Goal: Task Accomplishment & Management: Complete application form

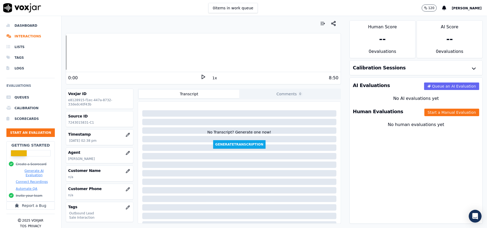
click at [35, 130] on button "Start an Evaluation" at bounding box center [30, 133] width 48 height 9
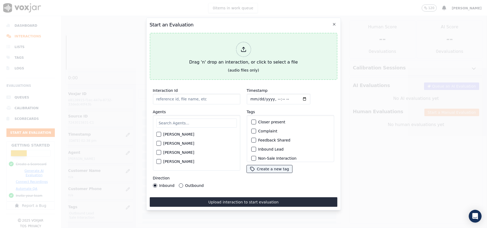
click at [249, 47] on div at bounding box center [243, 49] width 15 height 15
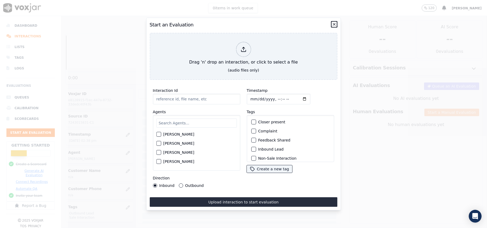
click at [335, 23] on icon "button" at bounding box center [334, 24] width 4 height 4
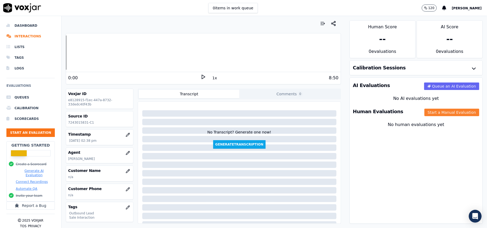
click at [425, 111] on button "Start a Manual Evaluation" at bounding box center [451, 112] width 55 height 7
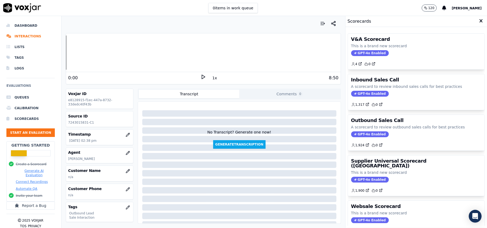
click at [354, 134] on icon at bounding box center [355, 134] width 3 height 3
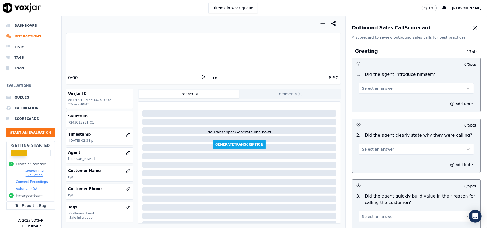
click at [394, 84] on button "Select an answer" at bounding box center [415, 88] width 115 height 11
click at [380, 102] on div "Yes" at bounding box center [404, 100] width 103 height 9
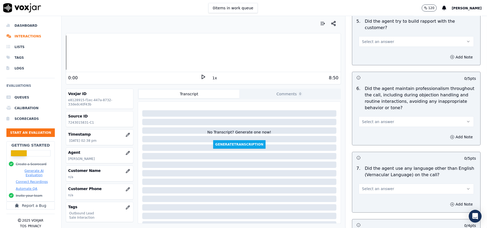
scroll to position [1333, 0]
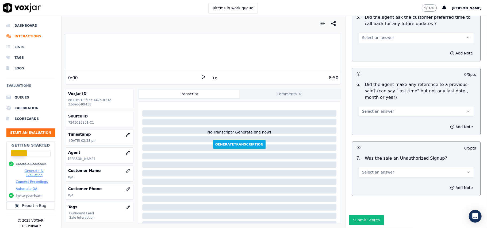
click at [387, 167] on button "Select an answer" at bounding box center [415, 172] width 115 height 11
click at [367, 175] on div "No" at bounding box center [404, 177] width 103 height 9
click at [370, 109] on span "Select an answer" at bounding box center [378, 111] width 32 height 5
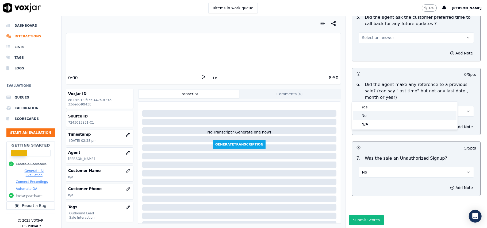
click at [366, 117] on div "No" at bounding box center [404, 115] width 103 height 9
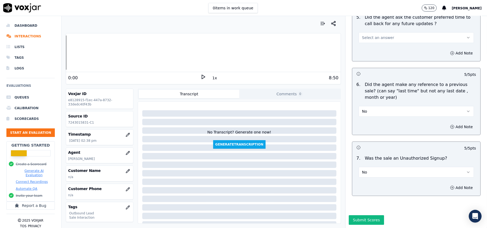
scroll to position [1226, 0]
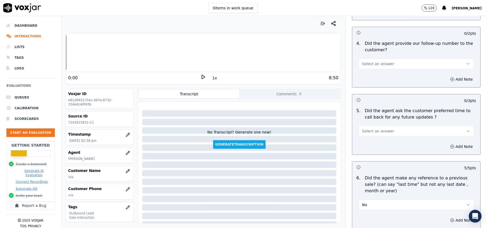
click at [375, 129] on span "Select an answer" at bounding box center [378, 131] width 32 height 5
click at [368, 139] on div "Yes" at bounding box center [404, 140] width 103 height 9
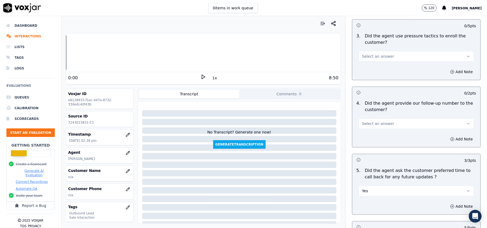
scroll to position [1120, 0]
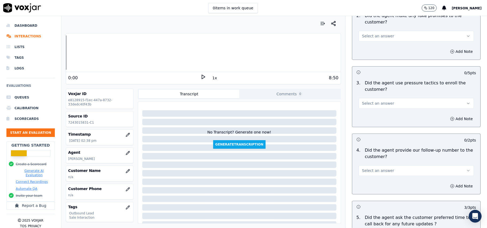
click at [374, 165] on button "Select an answer" at bounding box center [415, 170] width 115 height 11
click at [365, 181] on div "Yes" at bounding box center [404, 179] width 103 height 9
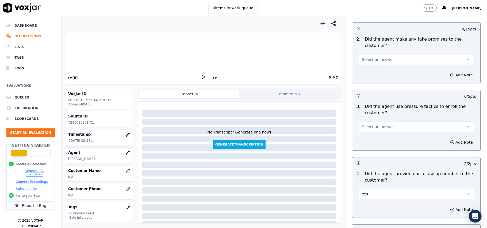
scroll to position [1084, 0]
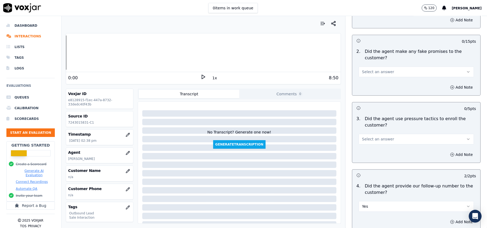
click at [372, 137] on span "Select an answer" at bounding box center [378, 139] width 32 height 5
click at [367, 159] on div "No" at bounding box center [404, 156] width 103 height 9
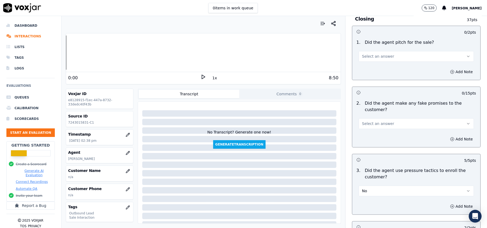
scroll to position [977, 0]
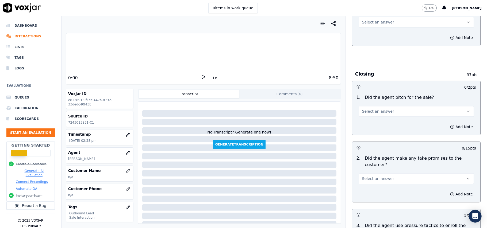
click at [369, 177] on span "Select an answer" at bounding box center [378, 178] width 32 height 5
drag, startPoint x: 365, startPoint y: 196, endPoint x: 365, endPoint y: 167, distance: 29.1
click at [365, 196] on div "No" at bounding box center [404, 195] width 103 height 9
click at [373, 110] on span "Select an answer" at bounding box center [378, 111] width 32 height 5
click at [370, 121] on div "Yes" at bounding box center [404, 119] width 103 height 9
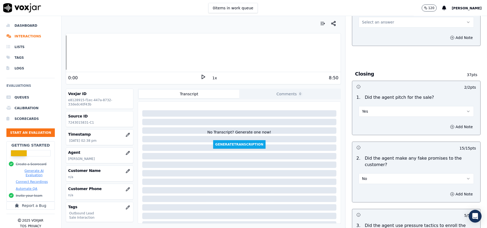
scroll to position [870, 0]
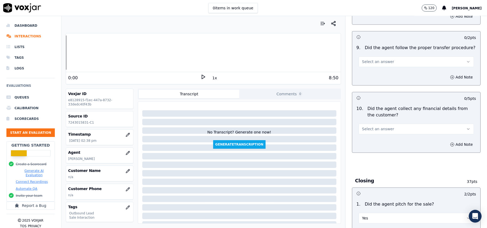
click at [366, 126] on span "Select an answer" at bounding box center [378, 128] width 32 height 5
click at [366, 142] on div "No" at bounding box center [404, 145] width 103 height 9
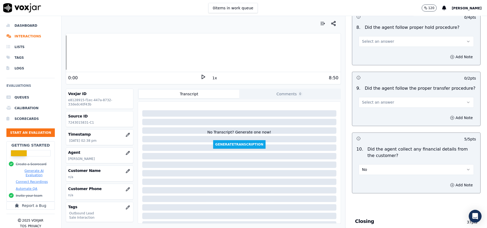
scroll to position [763, 0]
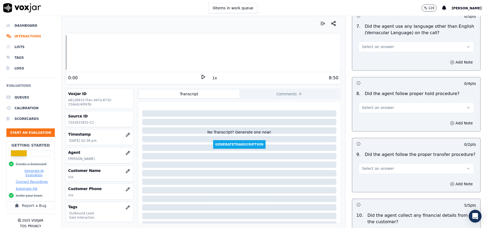
click at [375, 166] on span "Select an answer" at bounding box center [378, 168] width 32 height 5
click at [374, 177] on div "Yes" at bounding box center [404, 176] width 103 height 9
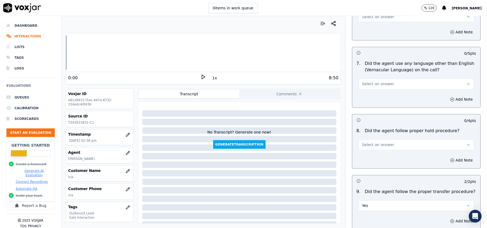
scroll to position [692, 0]
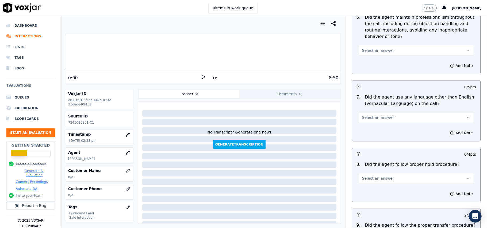
click at [378, 176] on span "Select an answer" at bounding box center [378, 178] width 32 height 5
click at [377, 188] on div "Yes" at bounding box center [404, 186] width 103 height 9
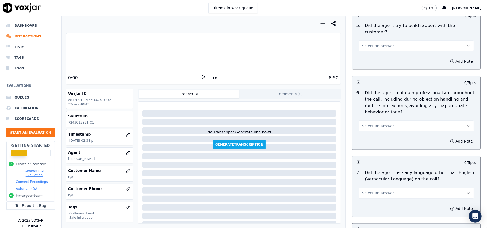
scroll to position [656, 0]
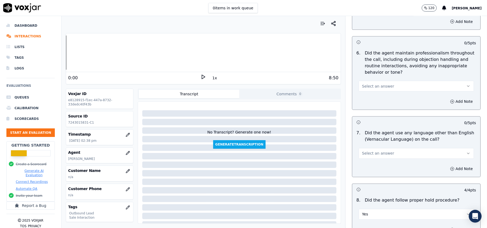
click at [371, 148] on button "Select an answer" at bounding box center [415, 153] width 115 height 11
click at [361, 171] on div "No" at bounding box center [404, 169] width 103 height 9
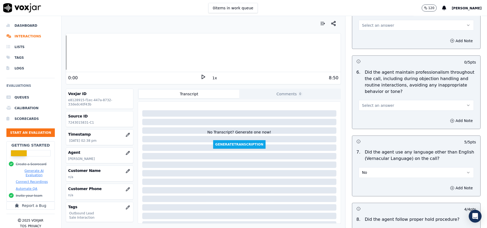
scroll to position [585, 0]
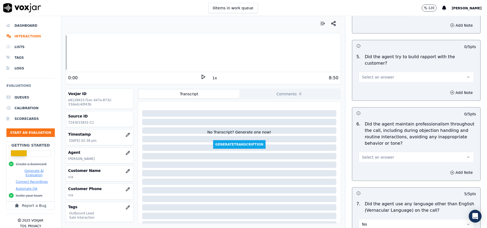
click at [377, 155] on span "Select an answer" at bounding box center [378, 157] width 32 height 5
click at [372, 163] on div "Yes" at bounding box center [404, 165] width 103 height 9
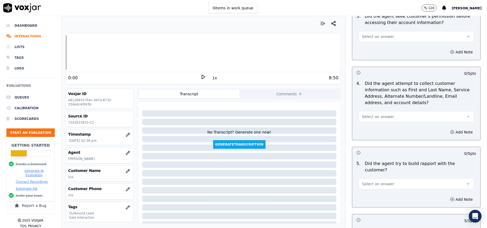
click at [367, 182] on span "Select an answer" at bounding box center [378, 184] width 32 height 5
click at [367, 187] on div "Yes No N/A" at bounding box center [405, 200] width 106 height 28
drag, startPoint x: 373, startPoint y: 194, endPoint x: 375, endPoint y: 188, distance: 5.3
click at [373, 194] on div "Yes" at bounding box center [404, 191] width 103 height 9
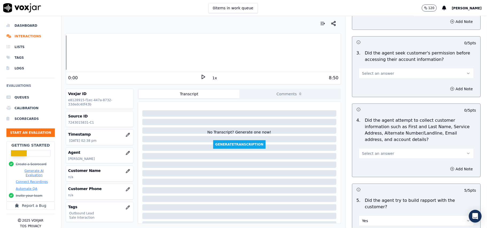
scroll to position [407, 0]
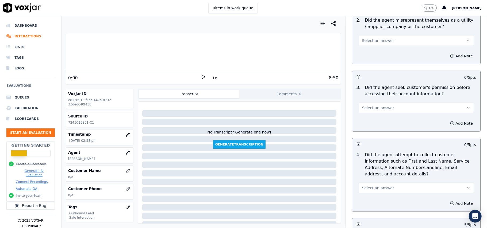
click at [391, 183] on div "Select an answer" at bounding box center [415, 188] width 115 height 12
click at [377, 189] on span "Select an answer" at bounding box center [378, 188] width 32 height 5
click at [363, 219] on div "N/A" at bounding box center [404, 218] width 103 height 9
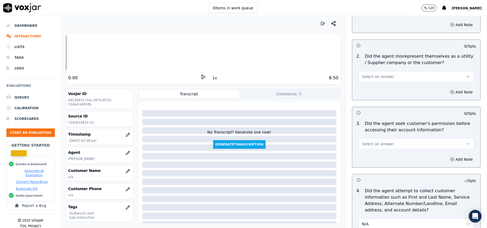
scroll to position [371, 0]
click at [366, 144] on span "Select an answer" at bounding box center [378, 143] width 32 height 5
click at [368, 157] on div "Yes" at bounding box center [404, 157] width 103 height 9
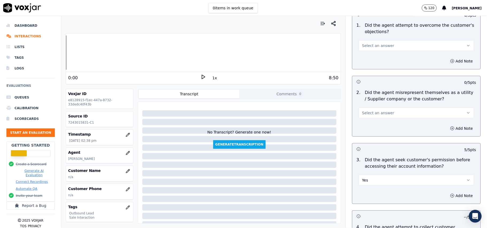
scroll to position [300, 0]
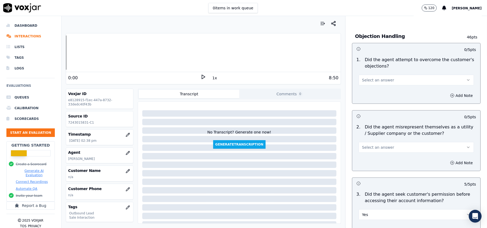
click at [370, 146] on span "Select an answer" at bounding box center [378, 147] width 32 height 5
click at [368, 168] on div "No" at bounding box center [404, 169] width 103 height 9
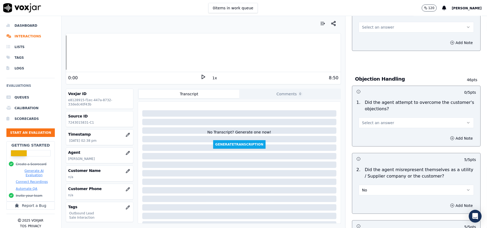
scroll to position [193, 0]
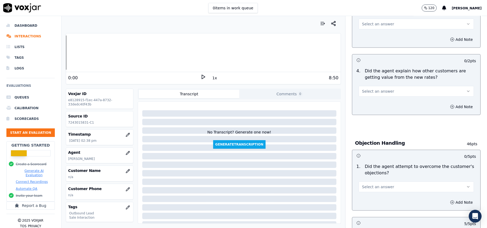
click at [370, 186] on span "Select an answer" at bounding box center [378, 186] width 32 height 5
click at [368, 196] on div "Yes" at bounding box center [404, 200] width 103 height 9
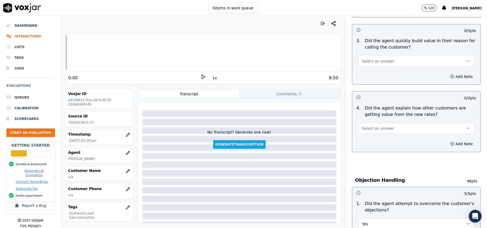
scroll to position [121, 0]
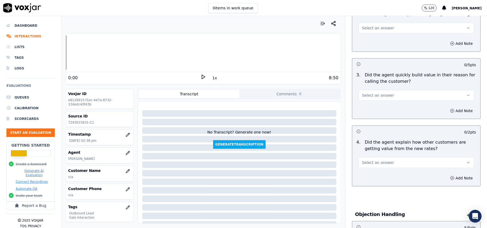
click at [369, 165] on span "Select an answer" at bounding box center [378, 162] width 32 height 5
click at [371, 184] on div "No" at bounding box center [404, 184] width 103 height 9
click at [371, 164] on button "No" at bounding box center [415, 162] width 115 height 11
click at [370, 173] on div "Yes" at bounding box center [404, 175] width 103 height 9
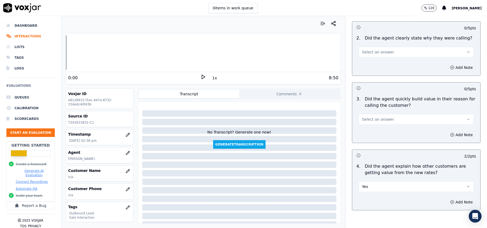
scroll to position [86, 0]
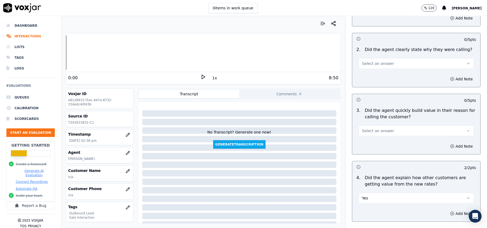
click at [367, 126] on button "Select an answer" at bounding box center [415, 131] width 115 height 11
click at [365, 145] on div "Yes" at bounding box center [404, 143] width 103 height 9
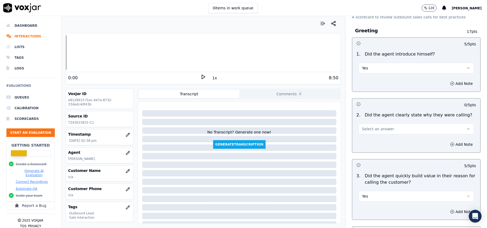
scroll to position [14, 0]
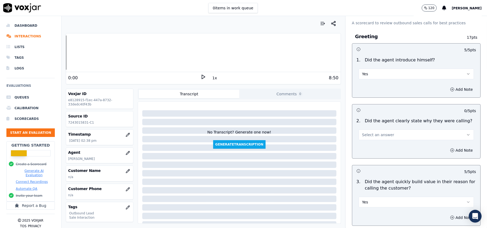
click at [373, 133] on span "Select an answer" at bounding box center [378, 134] width 32 height 5
click at [372, 147] on div "Yes" at bounding box center [404, 147] width 103 height 9
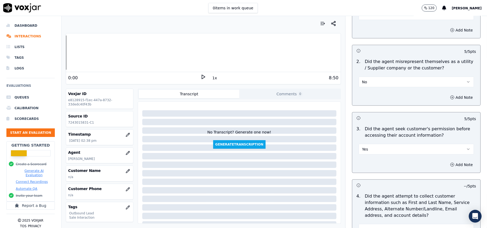
scroll to position [1333, 0]
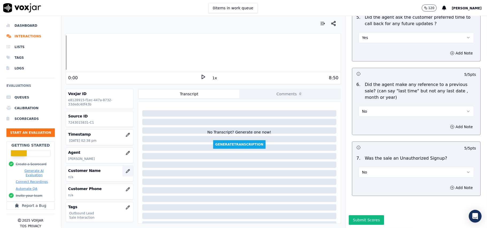
click at [126, 172] on icon "button" at bounding box center [128, 171] width 4 height 4
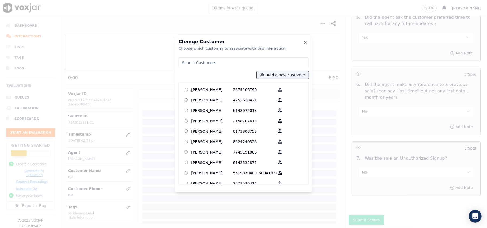
paste input "[PERSON_NAME]"
click at [183, 65] on input "[PERSON_NAME]" at bounding box center [244, 62] width 130 height 11
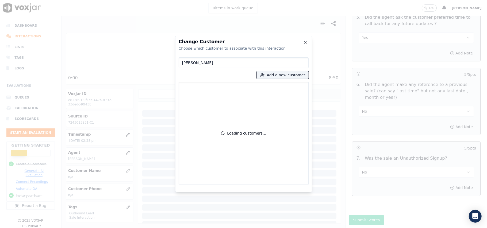
click at [183, 63] on input "[PERSON_NAME]" at bounding box center [244, 62] width 130 height 11
type input "[PERSON_NAME]"
click at [204, 96] on div "[PERSON_NAME] 7243015831" at bounding box center [244, 133] width 130 height 103
click at [205, 89] on p "[PERSON_NAME]" at bounding box center [212, 90] width 42 height 8
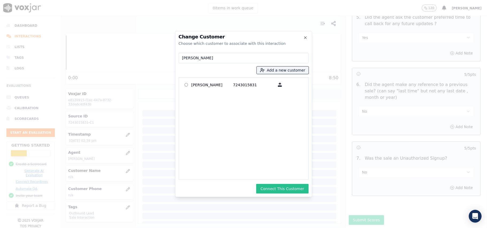
drag, startPoint x: 276, startPoint y: 147, endPoint x: 279, endPoint y: 192, distance: 45.8
click at [281, 183] on div "Change Customer Choose which customer to associate with this interaction [PERSO…" at bounding box center [243, 114] width 137 height 166
click at [302, 192] on button "Connect This Customer" at bounding box center [282, 189] width 52 height 10
click at [298, 187] on div "Connecting" at bounding box center [244, 189] width 130 height 10
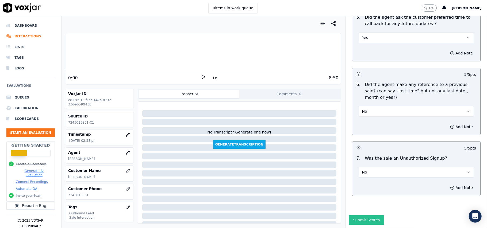
click at [349, 215] on button "Submit Scores" at bounding box center [367, 220] width 36 height 10
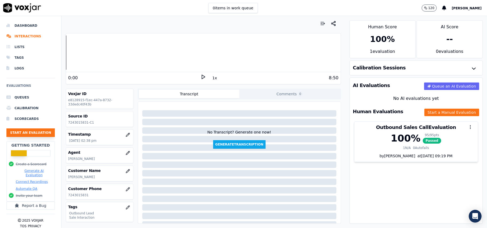
click at [26, 131] on button "Start an Evaluation" at bounding box center [30, 133] width 48 height 9
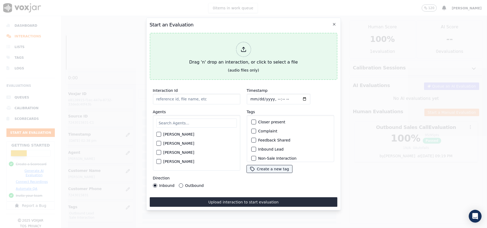
click at [243, 43] on div at bounding box center [243, 49] width 15 height 15
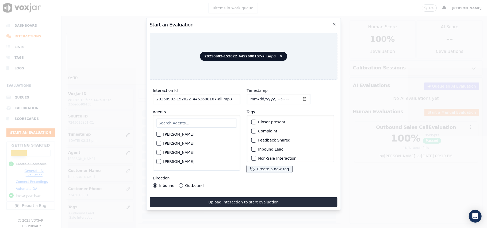
drag, startPoint x: 228, startPoint y: 98, endPoint x: 210, endPoint y: 97, distance: 18.2
click at [210, 97] on input "20250902-152022_4452608107-all.mp3" at bounding box center [196, 99] width 87 height 11
type input "20250902-152022_4452608107-C1"
click at [254, 97] on input "Timestamp" at bounding box center [278, 99] width 64 height 11
type input "[DATE]T16:08"
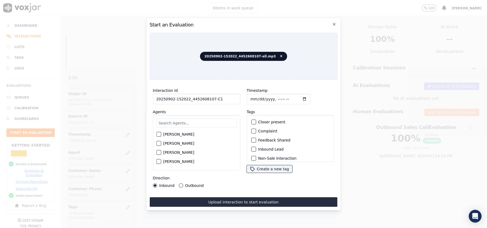
click at [207, 119] on input "text" at bounding box center [196, 123] width 80 height 9
type input "Geo"
click at [168, 132] on div "[PERSON_NAME]" at bounding box center [196, 136] width 80 height 9
click at [156, 134] on div "button" at bounding box center [158, 136] width 4 height 4
click at [251, 148] on div "button" at bounding box center [253, 150] width 4 height 4
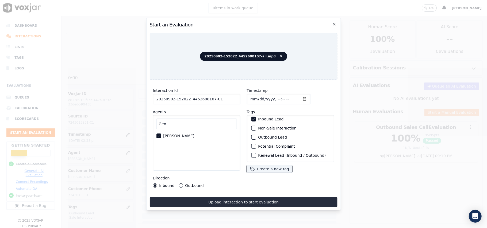
scroll to position [47, 0]
click at [253, 153] on button "Sale Interaction" at bounding box center [253, 155] width 5 height 5
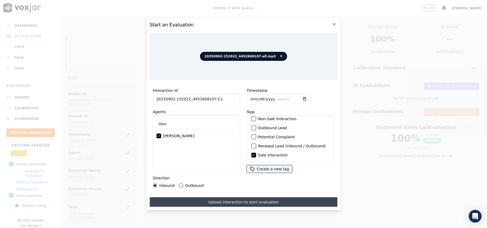
click at [239, 200] on button "Upload interaction to start evaluation" at bounding box center [243, 203] width 188 height 10
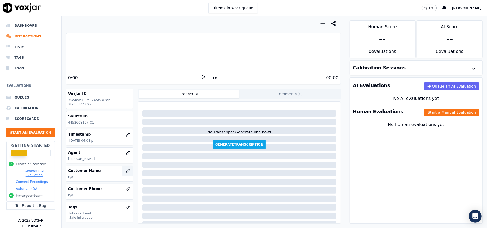
click at [126, 172] on icon "button" at bounding box center [128, 171] width 4 height 4
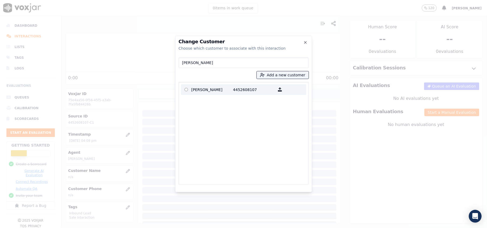
type input "[PERSON_NAME]"
click at [193, 92] on p "[PERSON_NAME]" at bounding box center [212, 90] width 42 height 8
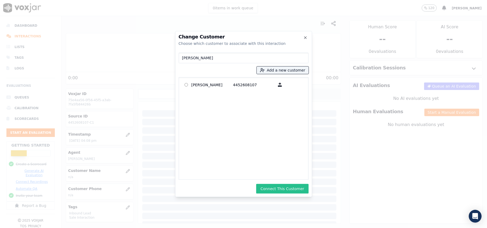
click at [275, 189] on button "Connect This Customer" at bounding box center [282, 189] width 52 height 10
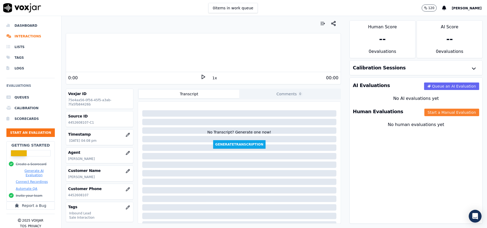
click at [424, 115] on button "Start a Manual Evaluation" at bounding box center [451, 112] width 55 height 7
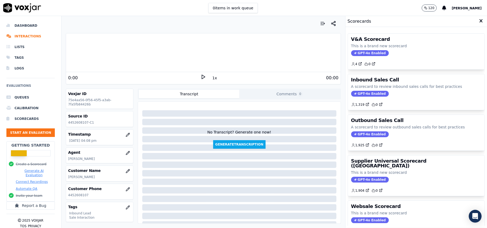
drag, startPoint x: 352, startPoint y: 93, endPoint x: 356, endPoint y: 96, distance: 4.4
click at [352, 93] on span "GPT-4o Enabled" at bounding box center [370, 94] width 38 height 6
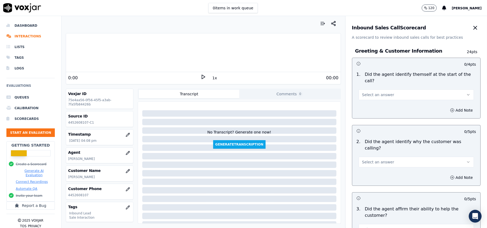
drag, startPoint x: 367, startPoint y: 89, endPoint x: 367, endPoint y: 92, distance: 3.5
click at [367, 92] on span "Select an answer" at bounding box center [378, 94] width 32 height 5
click at [369, 103] on div "Yes" at bounding box center [404, 100] width 103 height 9
click at [397, 157] on button "Select an answer" at bounding box center [415, 162] width 115 height 11
click at [379, 170] on div "Add Note" at bounding box center [416, 178] width 128 height 16
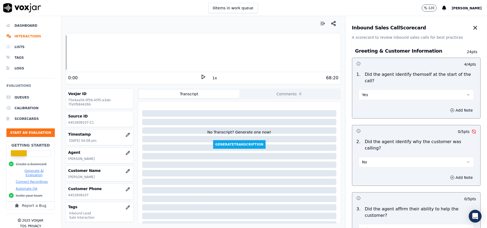
click at [378, 157] on button "No" at bounding box center [415, 162] width 115 height 11
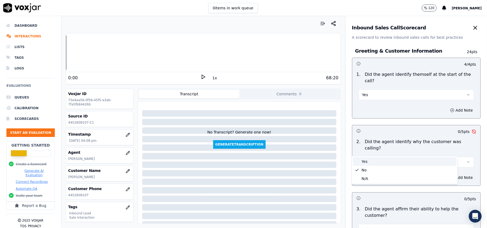
drag, startPoint x: 375, startPoint y: 163, endPoint x: 380, endPoint y: 159, distance: 7.1
click at [375, 164] on div "Yes" at bounding box center [404, 161] width 103 height 9
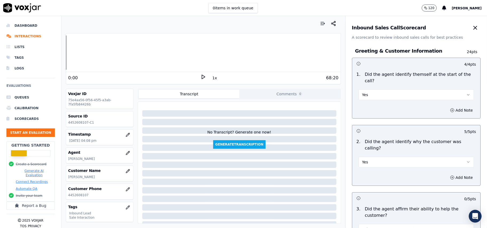
scroll to position [142, 0]
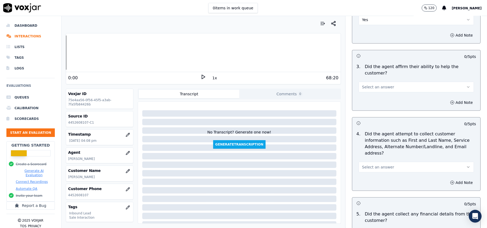
click at [367, 82] on button "Select an answer" at bounding box center [415, 87] width 115 height 11
click at [369, 85] on div "No" at bounding box center [404, 89] width 103 height 9
click at [373, 82] on button "No" at bounding box center [415, 87] width 115 height 11
click at [367, 84] on div "Yes" at bounding box center [404, 80] width 103 height 9
click at [370, 162] on button "Select an answer" at bounding box center [415, 167] width 115 height 11
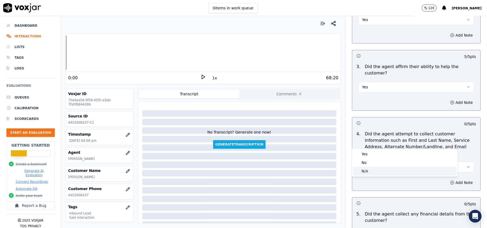
click at [365, 174] on div "N/A" at bounding box center [404, 171] width 103 height 9
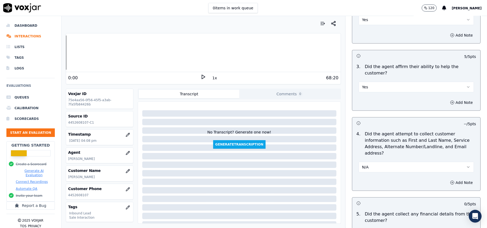
scroll to position [178, 0]
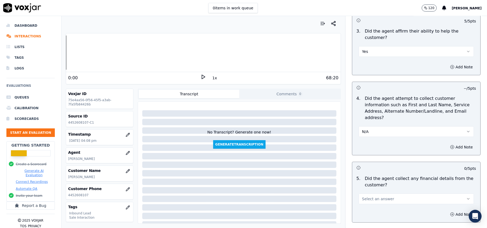
click at [374, 126] on button "N/A" at bounding box center [415, 131] width 115 height 11
click at [366, 119] on div "Yes" at bounding box center [404, 118] width 103 height 9
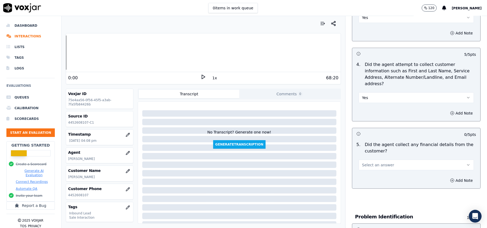
scroll to position [249, 0]
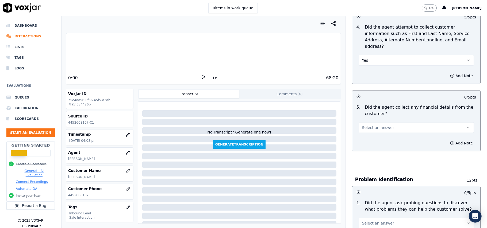
click at [358, 122] on button "Select an answer" at bounding box center [415, 127] width 115 height 11
click at [367, 115] on div "Yes" at bounding box center [404, 115] width 103 height 9
click at [380, 122] on button "Yes" at bounding box center [415, 127] width 115 height 11
click at [373, 126] on div "No" at bounding box center [404, 123] width 103 height 9
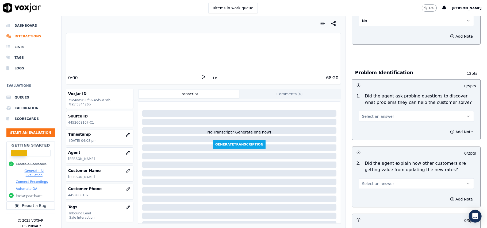
click at [382, 114] on span "Select an answer" at bounding box center [378, 116] width 32 height 5
click at [382, 99] on div "Yes No N/A" at bounding box center [405, 113] width 106 height 28
click at [379, 105] on div "Yes" at bounding box center [404, 104] width 103 height 9
click at [365, 181] on span "Select an answer" at bounding box center [378, 183] width 32 height 5
click at [363, 171] on div "Yes" at bounding box center [404, 171] width 103 height 9
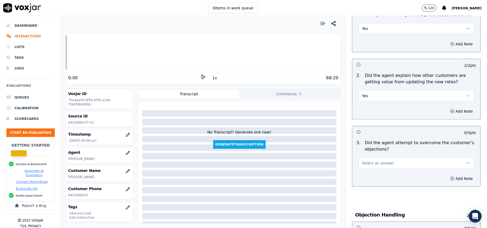
scroll to position [499, 0]
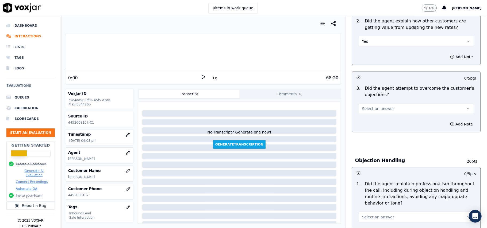
click at [367, 103] on button "Select an answer" at bounding box center [415, 108] width 115 height 11
click at [362, 100] on div "Yes" at bounding box center [404, 96] width 103 height 9
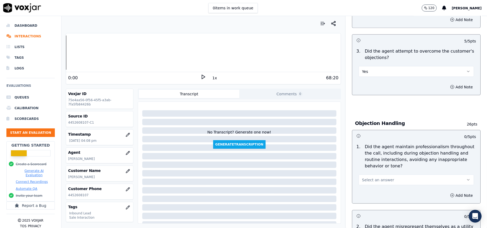
scroll to position [570, 0]
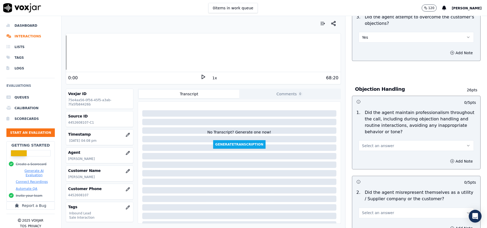
click at [383, 141] on button "Select an answer" at bounding box center [415, 146] width 115 height 11
click at [382, 136] on div "Yes" at bounding box center [404, 134] width 103 height 9
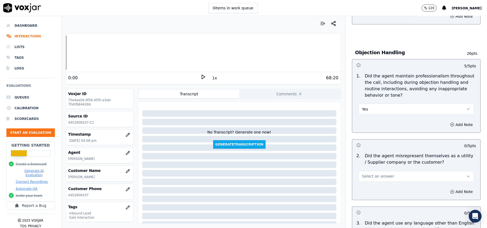
scroll to position [642, 0]
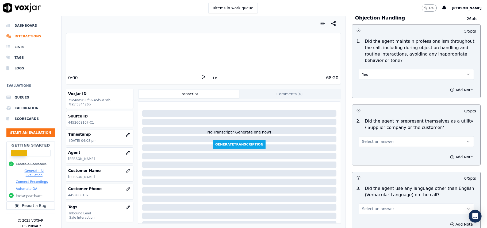
click at [381, 137] on button "Select an answer" at bounding box center [415, 142] width 115 height 11
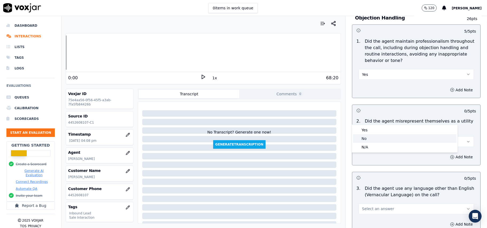
click at [376, 137] on div "No" at bounding box center [404, 138] width 103 height 9
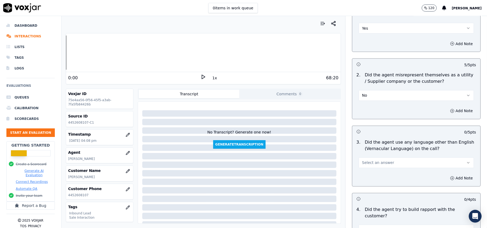
scroll to position [748, 0]
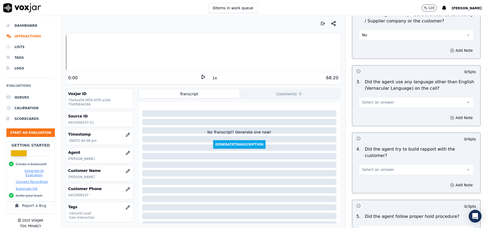
click at [364, 100] on span "Select an answer" at bounding box center [378, 102] width 32 height 5
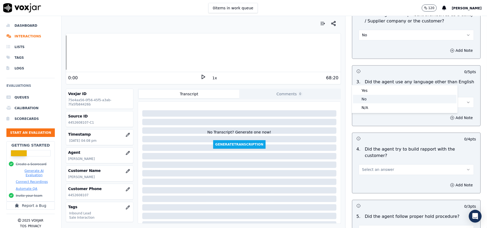
click at [364, 95] on div "No" at bounding box center [404, 99] width 103 height 9
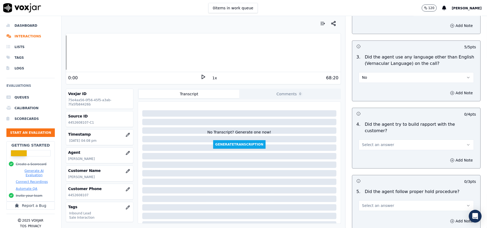
scroll to position [784, 0]
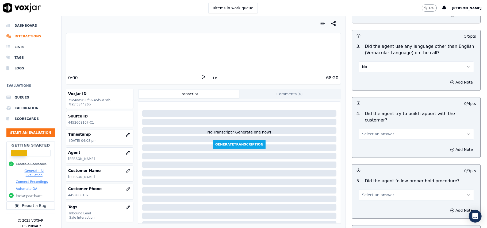
click at [374, 132] on span "Select an answer" at bounding box center [378, 134] width 32 height 5
click at [386, 121] on div "No" at bounding box center [404, 125] width 103 height 9
click at [381, 129] on button "No" at bounding box center [415, 134] width 115 height 11
click at [381, 113] on div "Yes" at bounding box center [404, 116] width 103 height 9
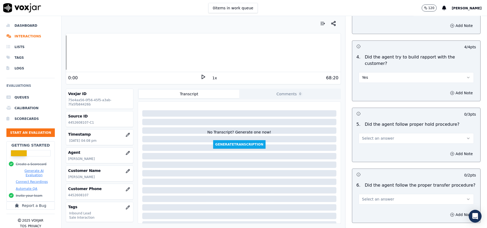
scroll to position [891, 0]
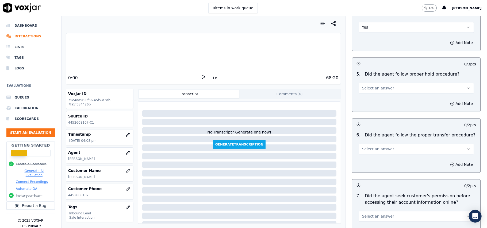
click at [375, 86] on span "Select an answer" at bounding box center [378, 88] width 32 height 5
click at [376, 71] on div "Yes" at bounding box center [404, 70] width 103 height 9
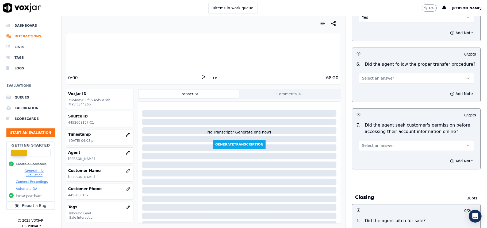
scroll to position [962, 0]
click at [385, 72] on button "Select an answer" at bounding box center [415, 77] width 115 height 11
click at [384, 57] on div "Yes" at bounding box center [404, 60] width 103 height 9
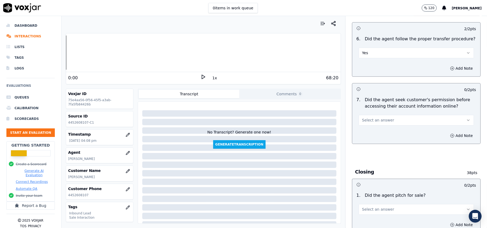
scroll to position [998, 0]
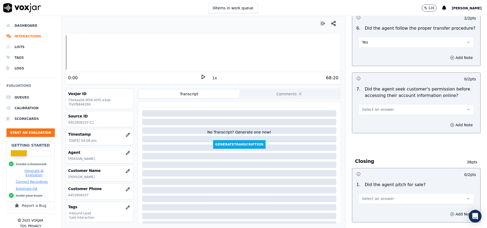
click at [392, 104] on button "Select an answer" at bounding box center [415, 109] width 115 height 11
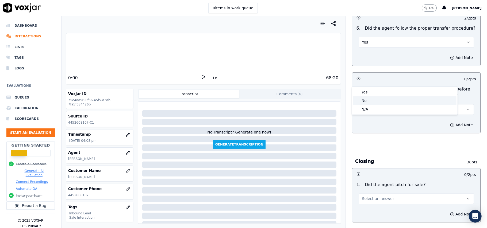
click at [367, 100] on div "No" at bounding box center [404, 100] width 103 height 9
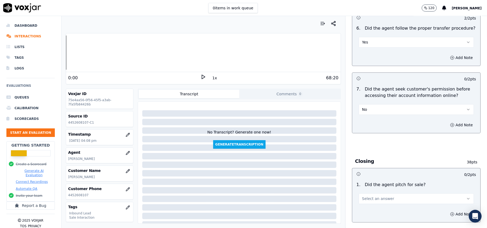
click at [381, 104] on button "No" at bounding box center [415, 109] width 115 height 11
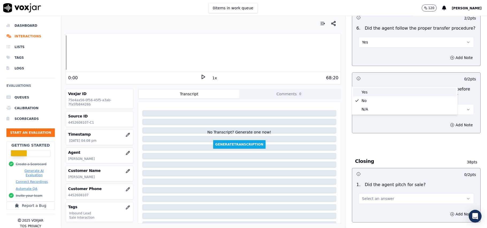
click at [381, 92] on div "Yes" at bounding box center [404, 92] width 103 height 9
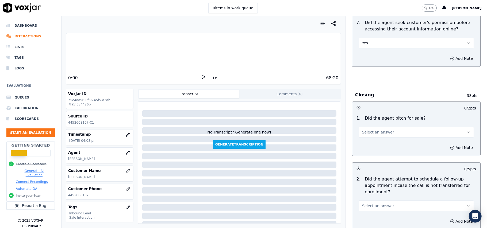
scroll to position [1105, 0]
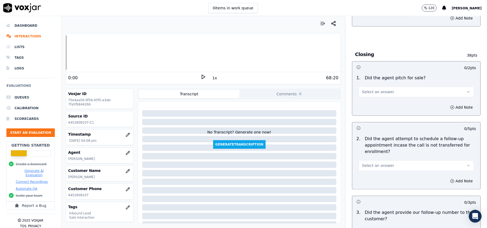
click at [376, 87] on button "Select an answer" at bounding box center [415, 92] width 115 height 11
click at [376, 76] on div "Yes" at bounding box center [404, 74] width 103 height 9
click at [367, 163] on span "Select an answer" at bounding box center [378, 165] width 32 height 5
click at [365, 151] on div "Yes" at bounding box center [404, 148] width 103 height 9
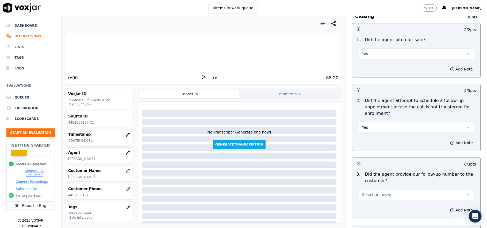
scroll to position [1212, 0]
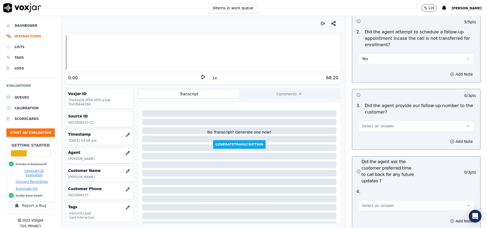
click at [383, 121] on button "Select an answer" at bounding box center [415, 126] width 115 height 11
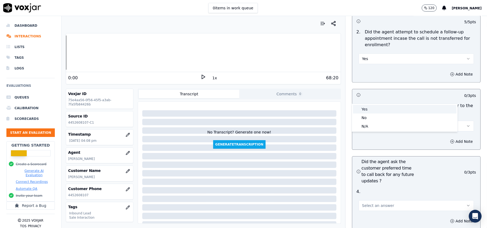
click at [380, 106] on div "Yes" at bounding box center [404, 109] width 103 height 9
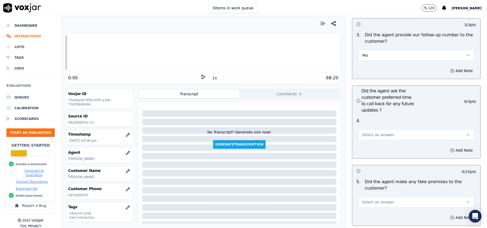
scroll to position [1283, 0]
click at [380, 129] on button "Select an answer" at bounding box center [415, 134] width 115 height 11
click at [372, 117] on div "Yes" at bounding box center [404, 118] width 103 height 9
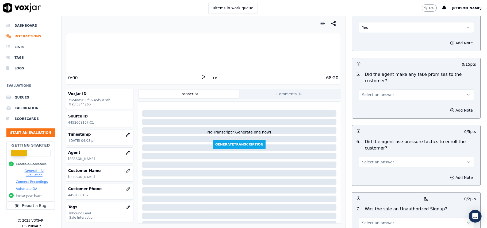
click at [370, 90] on button "Select an answer" at bounding box center [415, 95] width 115 height 11
click at [366, 87] on div "No" at bounding box center [404, 87] width 103 height 9
click at [382, 160] on span "Select an answer" at bounding box center [378, 162] width 32 height 5
click at [365, 155] on div "No" at bounding box center [404, 154] width 103 height 9
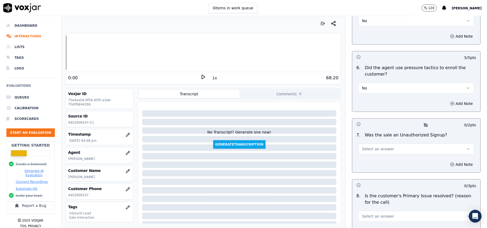
scroll to position [1496, 0]
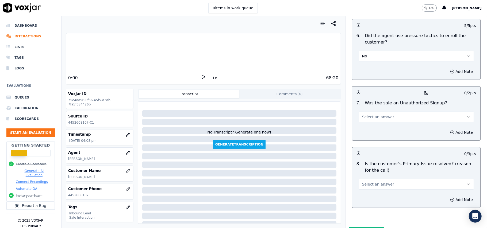
click at [373, 114] on span "Select an answer" at bounding box center [378, 116] width 32 height 5
click at [366, 111] on div "No" at bounding box center [404, 109] width 103 height 9
click at [380, 182] on span "Select an answer" at bounding box center [378, 184] width 32 height 5
click at [372, 173] on div "No" at bounding box center [404, 177] width 103 height 9
click at [371, 179] on button "No" at bounding box center [415, 184] width 115 height 11
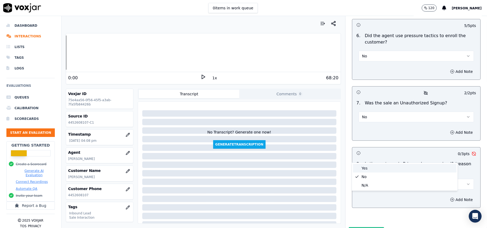
click at [368, 170] on div "Yes" at bounding box center [404, 168] width 103 height 9
click at [357, 227] on button "Submit Scores" at bounding box center [367, 232] width 36 height 10
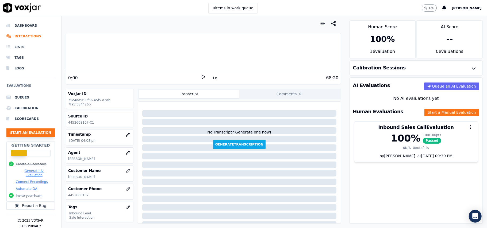
click at [22, 133] on button "Start an Evaluation" at bounding box center [30, 133] width 48 height 9
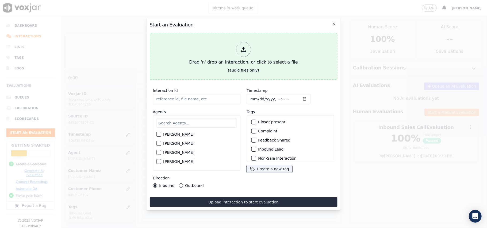
click at [245, 51] on div at bounding box center [243, 49] width 15 height 15
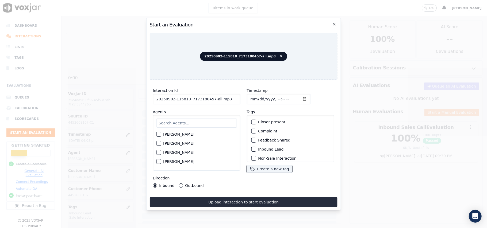
drag, startPoint x: 216, startPoint y: 99, endPoint x: 210, endPoint y: 99, distance: 6.4
click at [210, 99] on input "20250902-115810_7173180457-all.mp3" at bounding box center [196, 99] width 87 height 11
type input "20250902-115810_7173180457-C1"
click at [257, 96] on input "Timestamp" at bounding box center [278, 99] width 64 height 11
type input "[DATE]T16:10"
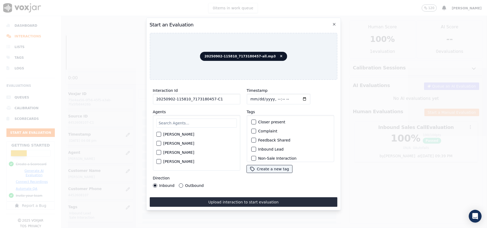
click at [231, 121] on input "text" at bounding box center [196, 123] width 80 height 9
type input "kel"
click at [173, 134] on label "[PERSON_NAME]" at bounding box center [178, 136] width 31 height 4
click at [161, 134] on button "[PERSON_NAME]" at bounding box center [158, 136] width 5 height 5
click at [258, 148] on label "Inbound Lead" at bounding box center [270, 150] width 25 height 4
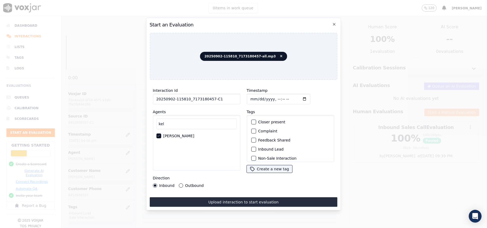
click at [256, 147] on button "Inbound Lead" at bounding box center [253, 149] width 5 height 5
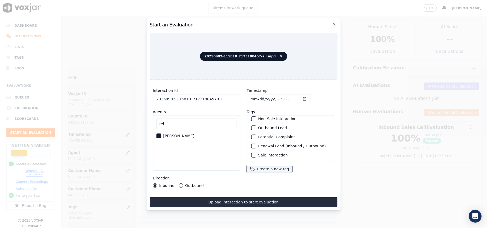
click at [253, 153] on button "Sale Interaction" at bounding box center [253, 155] width 5 height 5
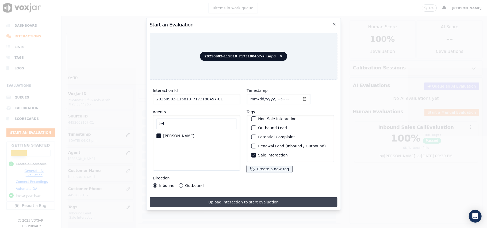
drag, startPoint x: 239, startPoint y: 198, endPoint x: 106, endPoint y: 126, distance: 150.5
click at [238, 198] on button "Upload interaction to start evaluation" at bounding box center [243, 203] width 188 height 10
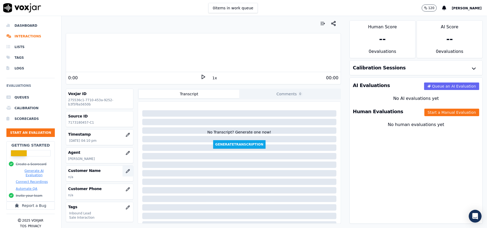
click at [123, 169] on button "button" at bounding box center [127, 171] width 11 height 11
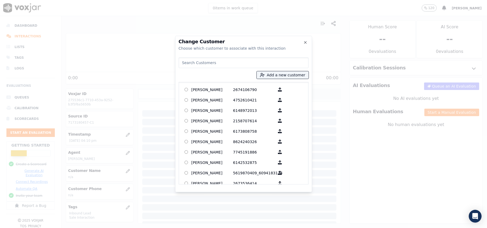
paste input "[PERSON_NAME]"
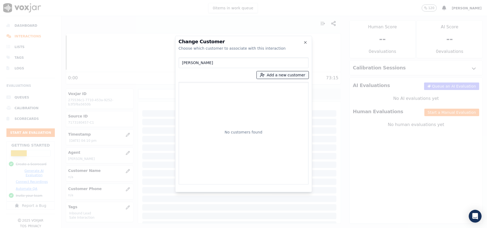
type input "[PERSON_NAME]"
click at [288, 72] on button "Add a new customer" at bounding box center [283, 74] width 52 height 7
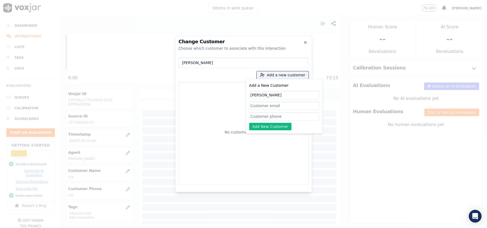
type input "[PERSON_NAME]"
click at [266, 117] on input "Add a New Customer" at bounding box center [284, 116] width 70 height 9
paste input "7173180457"
type input "7173180457"
click at [251, 95] on input "[PERSON_NAME]" at bounding box center [284, 95] width 70 height 9
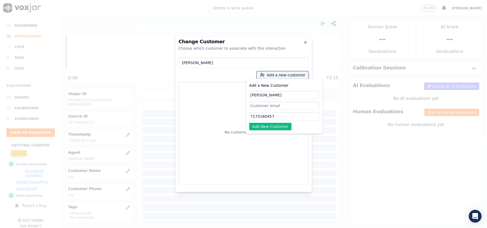
click at [182, 64] on input "[PERSON_NAME]" at bounding box center [244, 62] width 130 height 11
type input "[PERSON_NAME]"
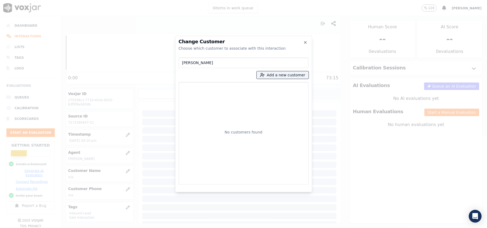
click at [183, 62] on input "[PERSON_NAME]" at bounding box center [244, 62] width 130 height 11
type input "[PERSON_NAME]"
click at [215, 81] on div "[PERSON_NAME] Add a new customer [PERSON_NAME] 7173180457" at bounding box center [244, 119] width 130 height 129
click at [211, 91] on p "[PERSON_NAME]" at bounding box center [212, 90] width 42 height 8
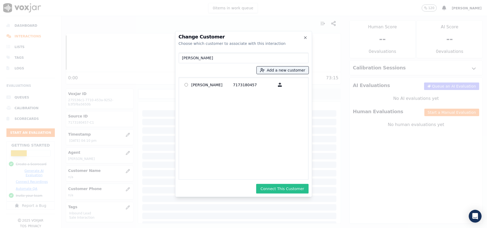
click at [276, 186] on button "Connect This Customer" at bounding box center [282, 189] width 52 height 10
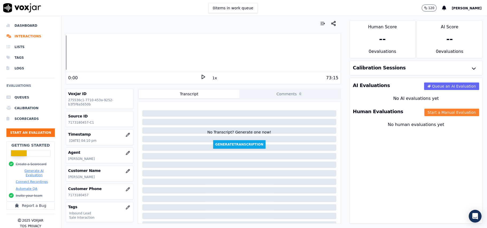
click at [437, 114] on button "Start a Manual Evaluation" at bounding box center [451, 112] width 55 height 7
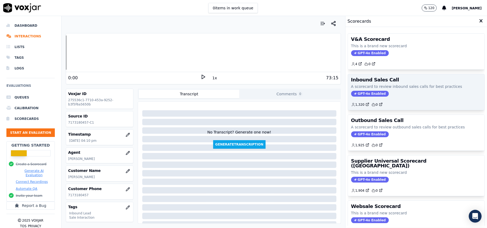
click at [357, 93] on span "GPT-4o Enabled" at bounding box center [370, 94] width 38 height 6
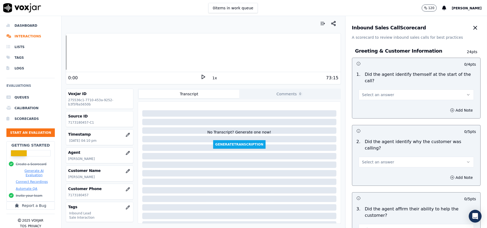
click at [370, 92] on span "Select an answer" at bounding box center [378, 94] width 32 height 5
click at [371, 99] on div "Yes" at bounding box center [404, 100] width 103 height 9
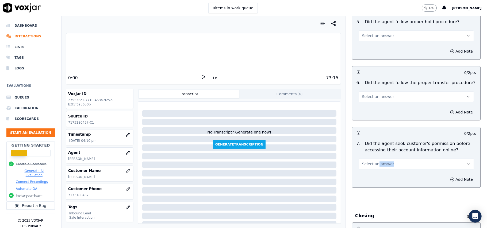
drag, startPoint x: 368, startPoint y: 142, endPoint x: 370, endPoint y: 133, distance: 9.2
click at [369, 140] on div "0 / 2 pts 7 . Did the agent seek customer's permission before accessing their a…" at bounding box center [416, 157] width 129 height 61
click at [370, 161] on span "Select an answer" at bounding box center [378, 163] width 32 height 5
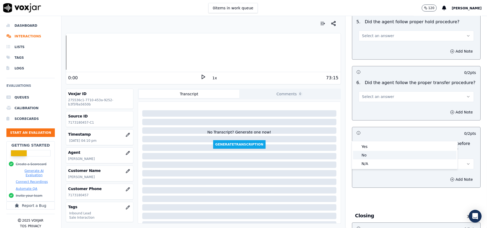
click at [366, 154] on div "No" at bounding box center [404, 155] width 103 height 9
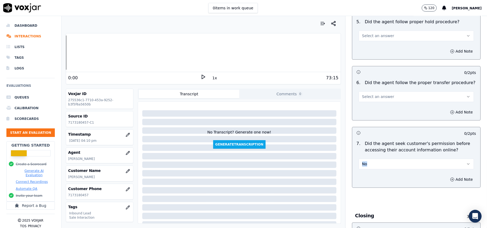
click at [460, 172] on div "Add Note" at bounding box center [416, 180] width 128 height 16
click at [450, 176] on button "Add Note" at bounding box center [461, 179] width 29 height 7
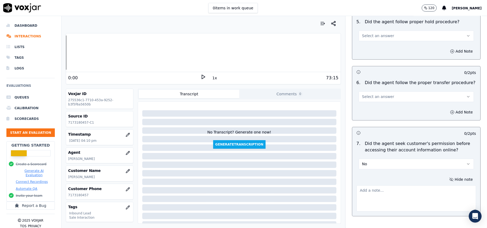
click at [388, 186] on textarea at bounding box center [415, 199] width 119 height 26
paste textarea "@27:12-The agent did not take permission from the customer before accessing the…"
click at [368, 186] on textarea "@27:12-The agent did not take permission from the customer before accessing the…" at bounding box center [415, 199] width 119 height 26
click at [366, 186] on textarea "@27:12-The agent did not take permission from the customer before accessing the…" at bounding box center [415, 199] width 119 height 26
paste textarea "Call Id: 115810"
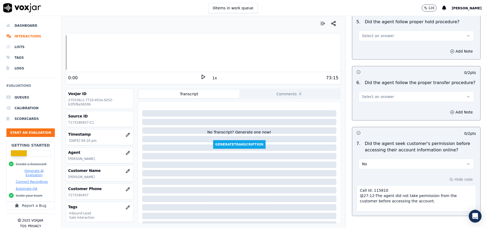
type textarea "Call Id: 115810 @27:12-The agent did not take permission from the customer befo…"
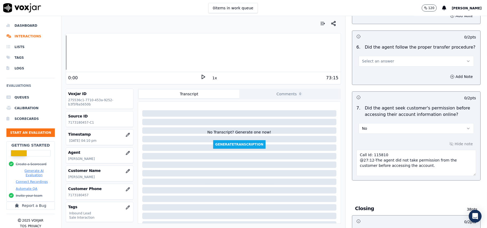
scroll to position [1525, 0]
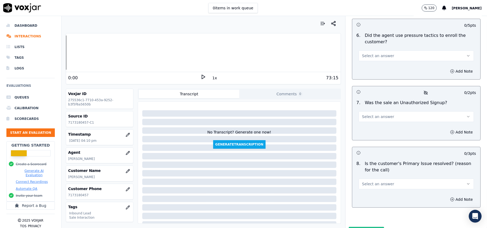
click at [379, 161] on div "8 . Is the customer's Primary Issue resolved? (reason for the call) Select an a…" at bounding box center [416, 175] width 128 height 33
click at [369, 182] on span "Select an answer" at bounding box center [378, 184] width 32 height 5
click at [366, 171] on div "Yes" at bounding box center [404, 168] width 103 height 9
click at [362, 114] on span "Select an answer" at bounding box center [378, 116] width 32 height 5
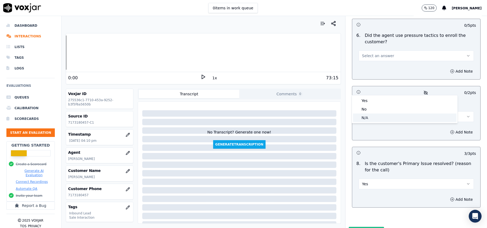
click at [357, 114] on div "N/A" at bounding box center [404, 118] width 103 height 9
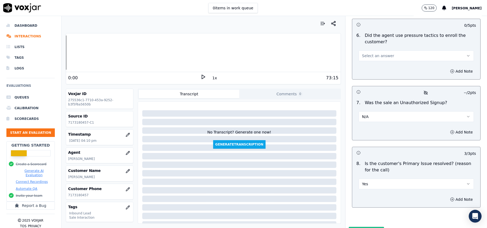
click at [367, 111] on button "N/A" at bounding box center [415, 116] width 115 height 11
click at [367, 110] on div "No" at bounding box center [404, 109] width 103 height 9
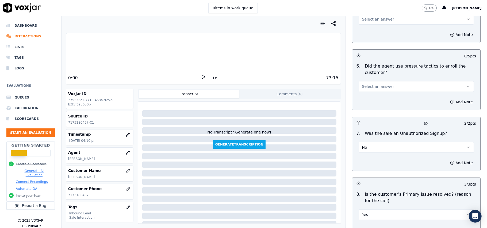
scroll to position [1453, 0]
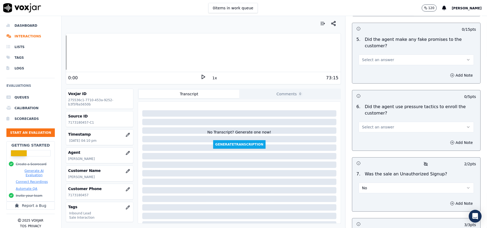
click at [364, 125] on span "Select an answer" at bounding box center [378, 127] width 32 height 5
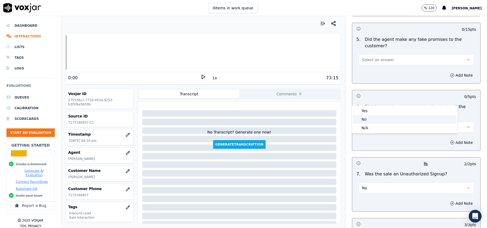
click at [369, 120] on div "No" at bounding box center [404, 119] width 103 height 9
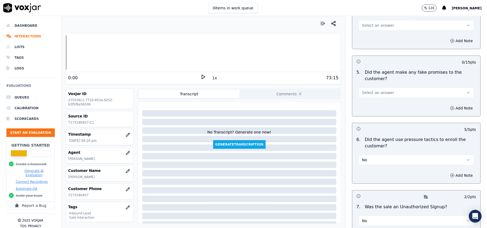
scroll to position [1382, 0]
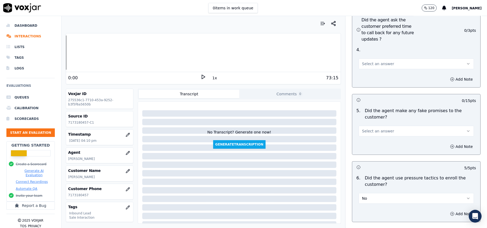
click at [380, 129] on span "Select an answer" at bounding box center [378, 131] width 32 height 5
click at [380, 119] on div "Yes" at bounding box center [404, 114] width 103 height 9
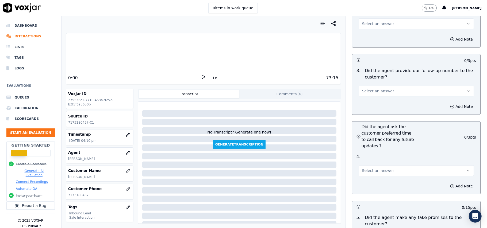
drag, startPoint x: 382, startPoint y: 138, endPoint x: 382, endPoint y: 145, distance: 7.0
click at [382, 165] on button "Select an answer" at bounding box center [415, 170] width 115 height 11
click at [379, 156] on div "Yes" at bounding box center [404, 154] width 103 height 9
click at [380, 88] on span "Select an answer" at bounding box center [378, 90] width 32 height 5
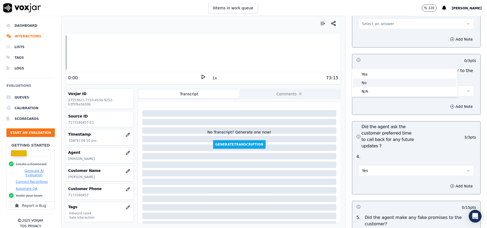
click at [381, 84] on div "No" at bounding box center [404, 83] width 103 height 9
click at [381, 86] on button "No" at bounding box center [415, 91] width 115 height 11
click at [381, 75] on div "Yes" at bounding box center [404, 74] width 103 height 9
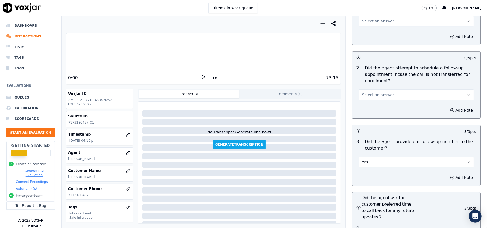
click at [382, 90] on button "Select an answer" at bounding box center [415, 95] width 115 height 11
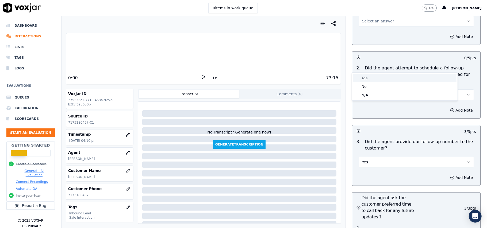
click at [379, 77] on div "Yes" at bounding box center [404, 78] width 103 height 9
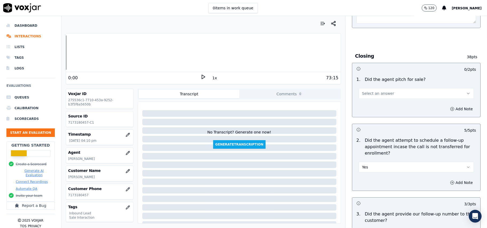
scroll to position [1097, 0]
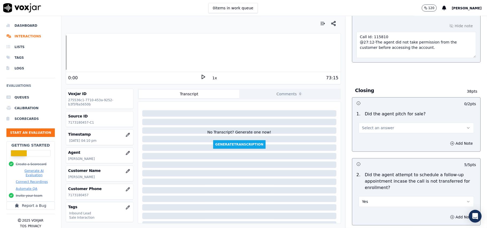
click at [368, 125] on span "Select an answer" at bounding box center [378, 127] width 32 height 5
click at [364, 113] on div "Yes" at bounding box center [404, 111] width 103 height 9
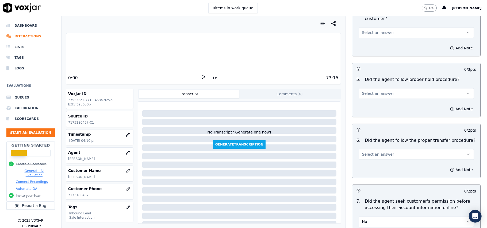
scroll to position [883, 0]
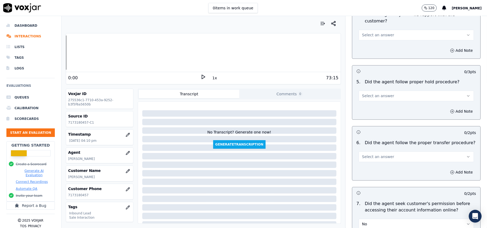
click at [377, 93] on span "Select an answer" at bounding box center [378, 95] width 32 height 5
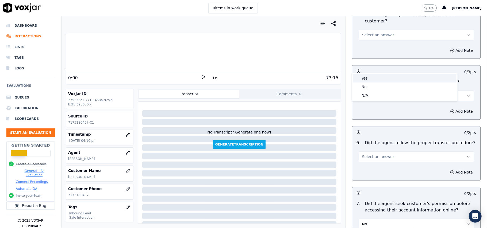
click at [376, 80] on div "Yes" at bounding box center [404, 78] width 103 height 9
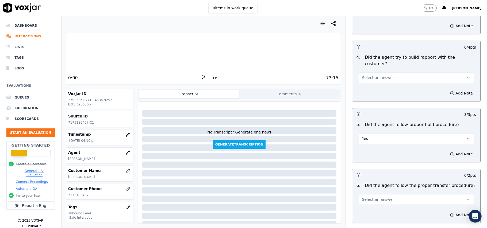
scroll to position [812, 0]
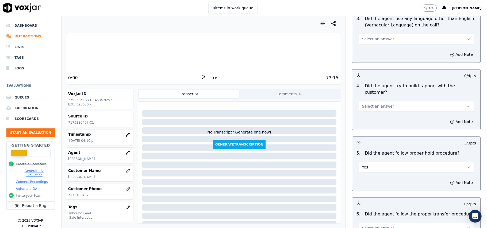
click at [383, 101] on button "Select an answer" at bounding box center [415, 106] width 115 height 11
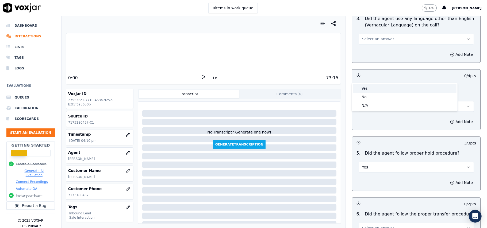
click at [379, 90] on div "Yes" at bounding box center [404, 88] width 103 height 9
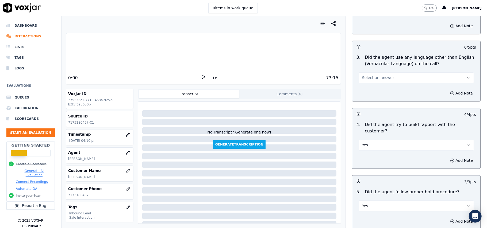
scroll to position [740, 0]
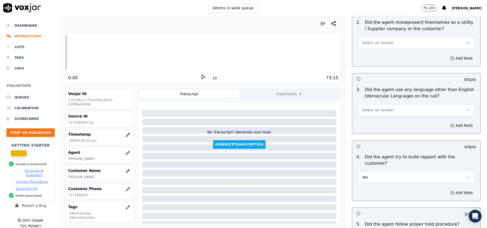
click at [371, 108] on span "Select an answer" at bounding box center [378, 110] width 32 height 5
click at [374, 107] on div "No" at bounding box center [404, 107] width 103 height 9
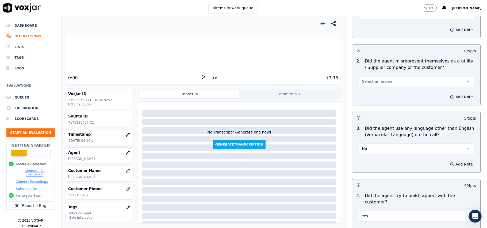
scroll to position [634, 0]
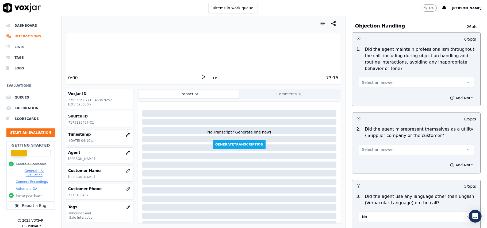
click at [379, 147] on span "Select an answer" at bounding box center [378, 149] width 32 height 5
drag, startPoint x: 375, startPoint y: 150, endPoint x: 377, endPoint y: 147, distance: 3.2
click at [375, 150] on div "No" at bounding box center [404, 146] width 103 height 9
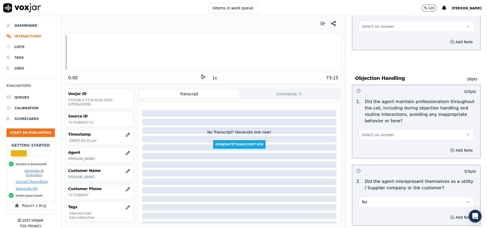
scroll to position [527, 0]
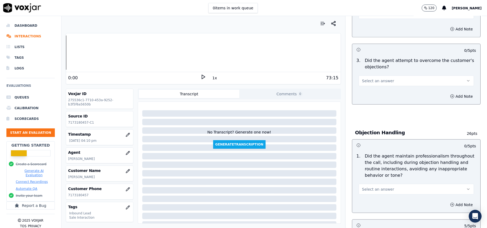
click at [370, 187] on span "Select an answer" at bounding box center [378, 189] width 32 height 5
click at [372, 179] on div "Yes" at bounding box center [404, 177] width 103 height 9
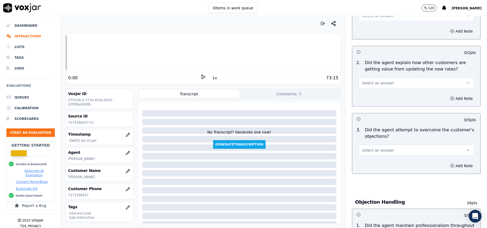
scroll to position [456, 0]
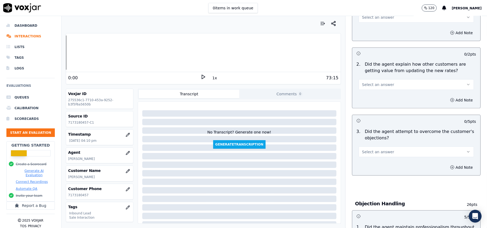
click at [364, 149] on span "Select an answer" at bounding box center [378, 151] width 32 height 5
click at [364, 141] on div "Yes" at bounding box center [404, 140] width 103 height 9
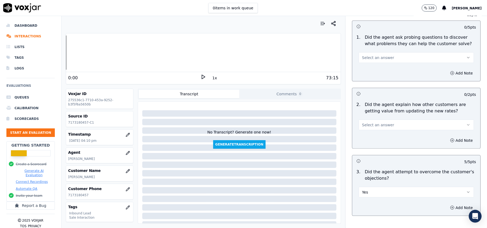
scroll to position [384, 0]
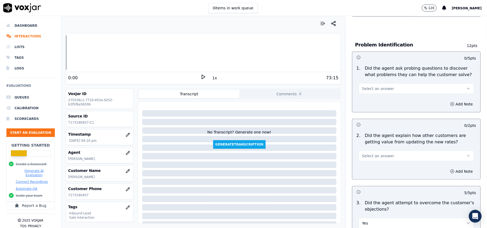
click at [377, 151] on button "Select an answer" at bounding box center [415, 156] width 115 height 11
click at [371, 148] on div "Yes" at bounding box center [404, 143] width 103 height 9
click at [370, 151] on button "Yes" at bounding box center [415, 156] width 115 height 11
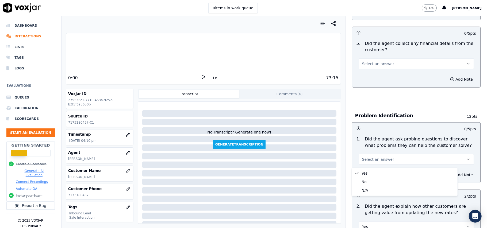
scroll to position [313, 0]
click at [377, 155] on button "Select an answer" at bounding box center [415, 160] width 115 height 11
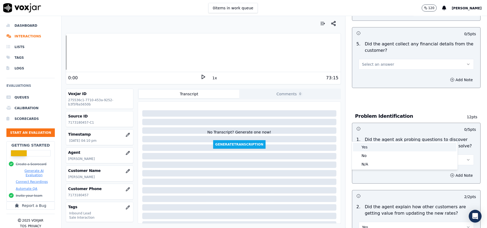
click at [377, 148] on div "Yes" at bounding box center [404, 147] width 103 height 9
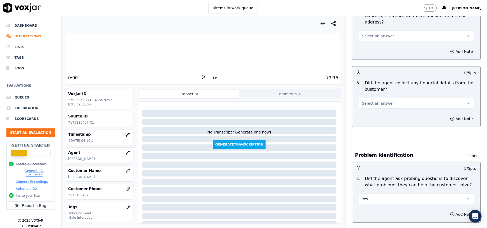
scroll to position [242, 0]
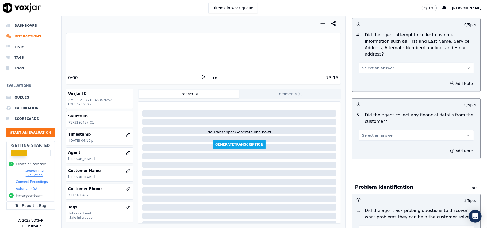
drag, startPoint x: 382, startPoint y: 111, endPoint x: 383, endPoint y: 114, distance: 3.5
click at [382, 133] on span "Select an answer" at bounding box center [378, 135] width 32 height 5
click at [384, 134] on div "No" at bounding box center [404, 131] width 103 height 9
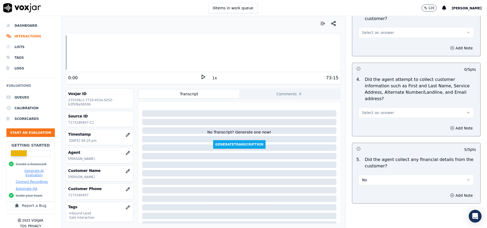
scroll to position [135, 0]
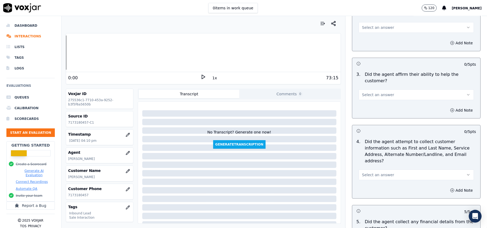
click at [379, 172] on span "Select an answer" at bounding box center [378, 174] width 32 height 5
click at [378, 163] on div "Yes" at bounding box center [404, 162] width 103 height 9
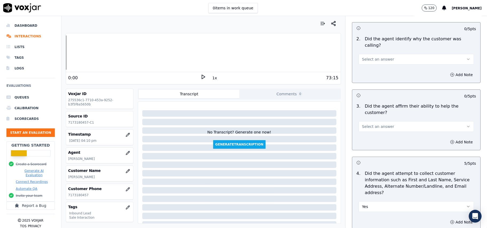
scroll to position [63, 0]
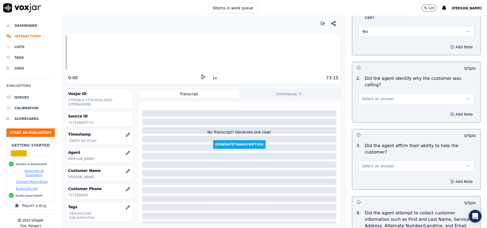
click at [384, 161] on button "Select an answer" at bounding box center [415, 166] width 115 height 11
click at [383, 160] on div "Yes" at bounding box center [404, 159] width 103 height 9
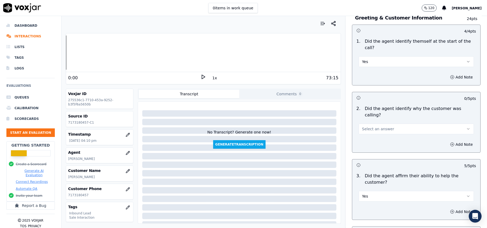
scroll to position [0, 0]
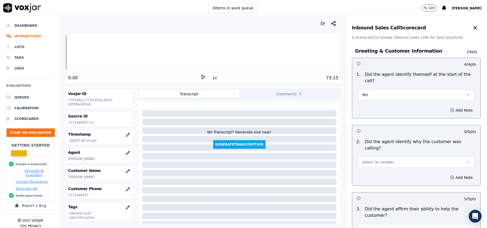
click at [384, 157] on button "Select an answer" at bounding box center [415, 162] width 115 height 11
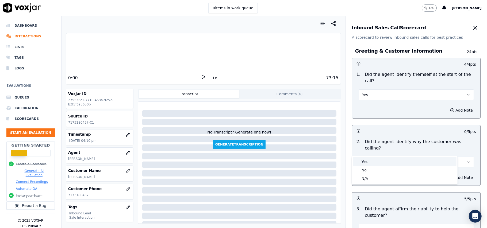
click at [384, 164] on div "Yes" at bounding box center [404, 161] width 103 height 9
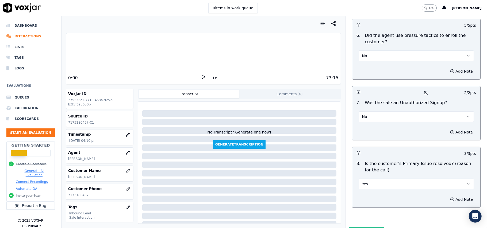
click at [352, 227] on button "Submit Scores" at bounding box center [367, 232] width 36 height 10
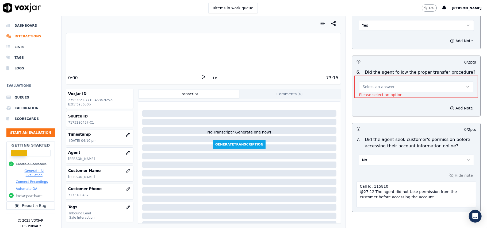
scroll to position [889, 0]
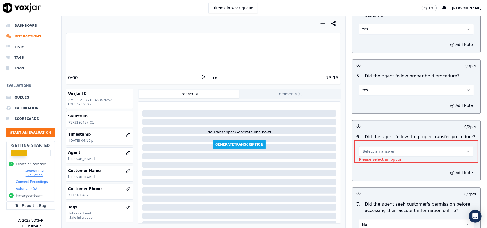
click at [376, 149] on span "Select an answer" at bounding box center [378, 151] width 32 height 5
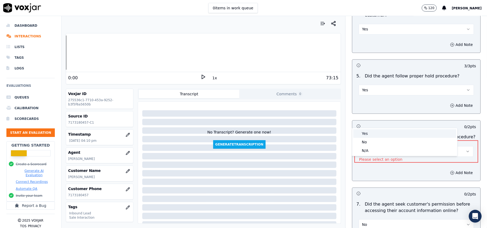
click at [367, 135] on div "Yes" at bounding box center [404, 133] width 103 height 9
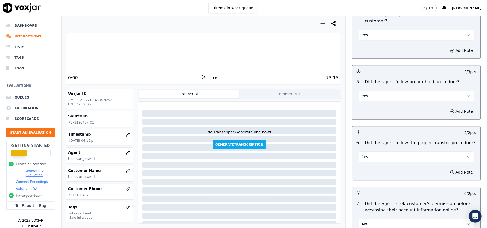
scroll to position [1525, 0]
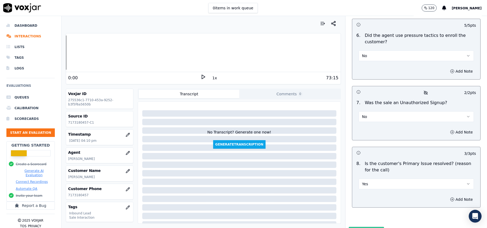
click at [370, 227] on button "Submit Scores" at bounding box center [367, 232] width 36 height 10
